Goal: Find specific page/section: Find specific page/section

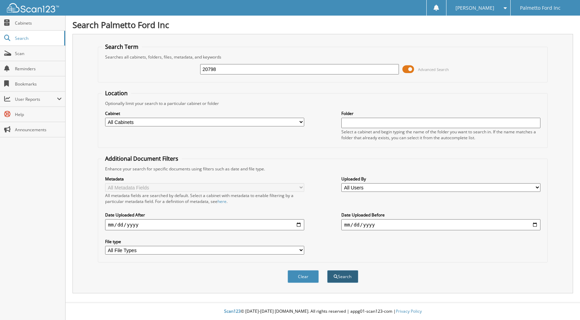
type input "20798"
click at [341, 278] on button "Search" at bounding box center [342, 277] width 31 height 13
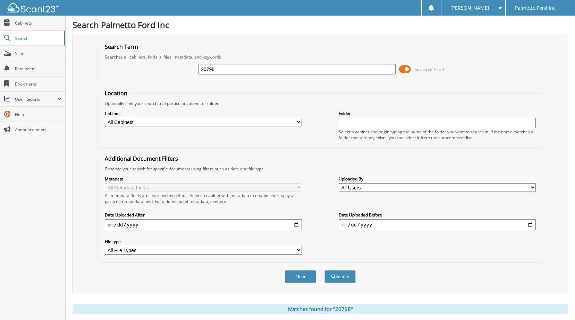
click at [341, 278] on button "Search" at bounding box center [339, 277] width 31 height 13
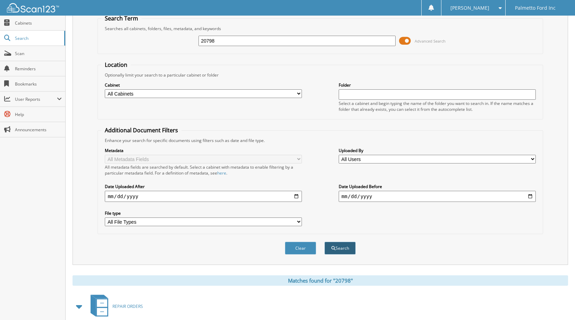
scroll to position [67, 0]
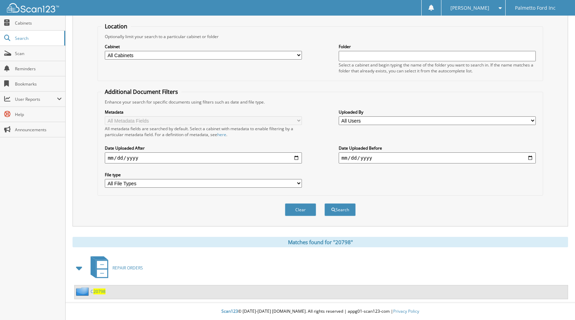
click at [101, 292] on span "20798" at bounding box center [99, 292] width 12 height 6
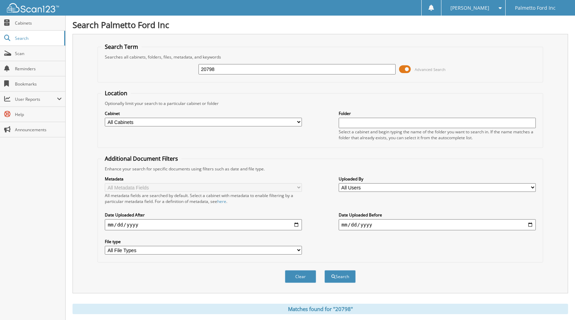
click at [230, 69] on input "20798" at bounding box center [296, 69] width 197 height 10
type input "2"
type input "14498"
click at [340, 277] on button "Search" at bounding box center [339, 277] width 31 height 13
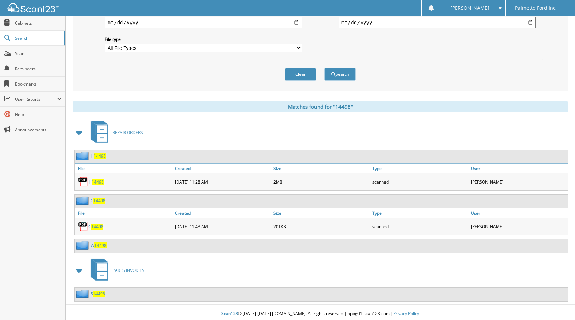
scroll to position [205, 0]
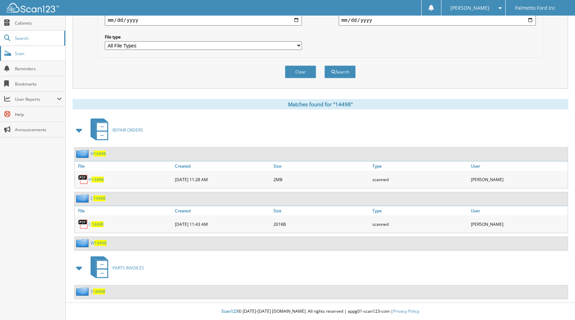
click at [42, 51] on span "Scan" at bounding box center [38, 54] width 47 height 6
